Goal: Information Seeking & Learning: Learn about a topic

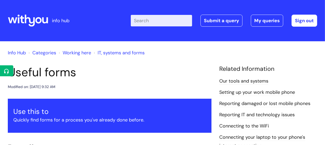
click at [142, 21] on input "Enter your search term here..." at bounding box center [161, 20] width 61 height 11
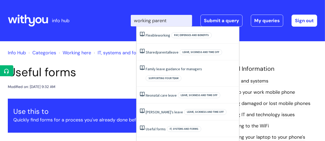
type input "working parents"
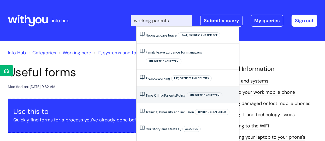
click at [158, 93] on link "Time Off for Parents Policy" at bounding box center [166, 95] width 40 height 5
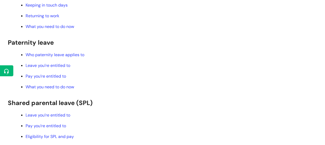
scroll to position [418, 0]
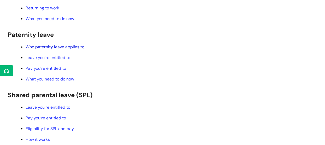
click at [50, 50] on link "Who paternity leave applies to" at bounding box center [55, 46] width 59 height 5
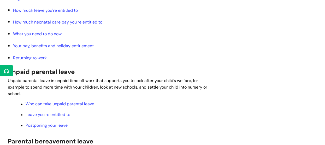
scroll to position [653, 0]
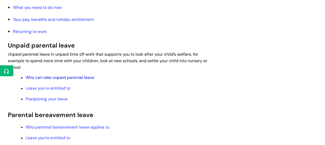
click at [51, 80] on link "Who can take unpaid parental leave" at bounding box center [60, 77] width 69 height 5
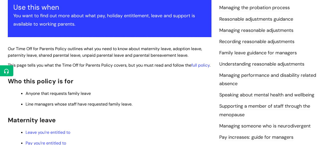
scroll to position [78, 0]
